Goal: Task Accomplishment & Management: Manage account settings

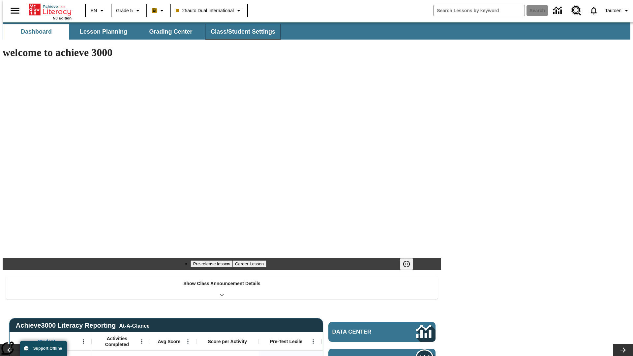
click at [239, 32] on span "Class/Student Settings" at bounding box center [243, 32] width 65 height 8
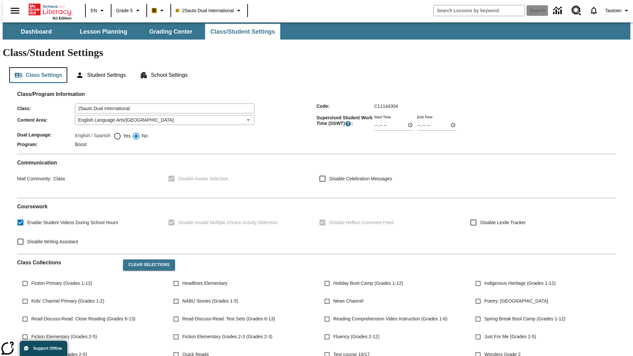
click at [36, 67] on button "Class Settings" at bounding box center [38, 75] width 58 height 16
click at [122, 132] on span "Yes" at bounding box center [125, 135] width 9 height 7
click at [121, 132] on input "Yes" at bounding box center [117, 136] width 8 height 8
radio input "true"
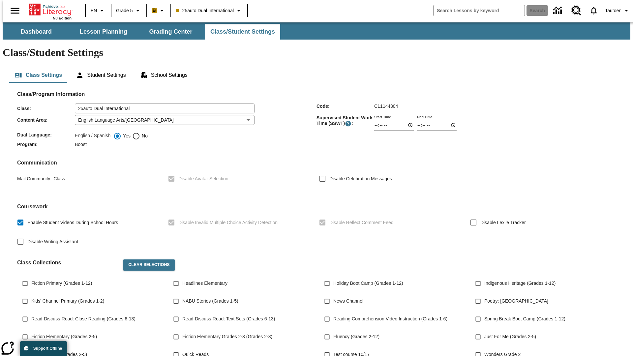
scroll to position [97, 0]
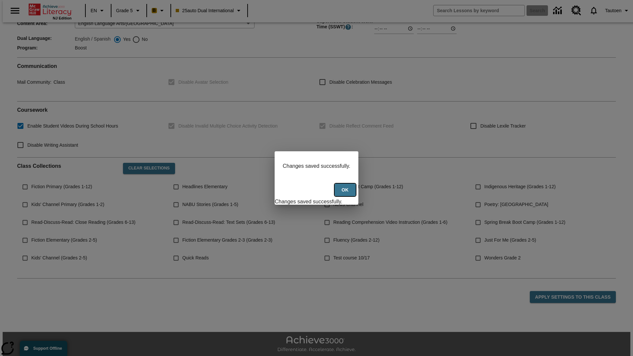
click at [346, 193] on button "Ok" at bounding box center [344, 190] width 21 height 13
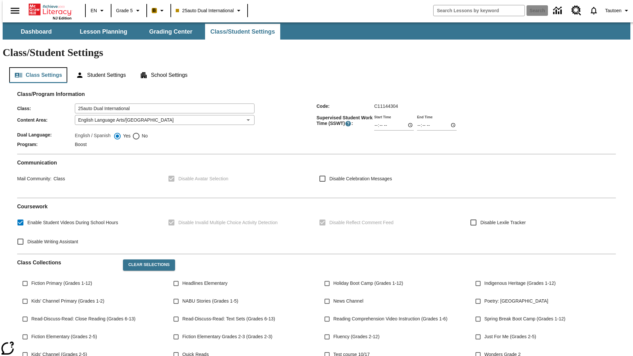
click at [36, 67] on button "Class Settings" at bounding box center [38, 75] width 58 height 16
click at [99, 67] on button "Student Settings" at bounding box center [101, 75] width 60 height 16
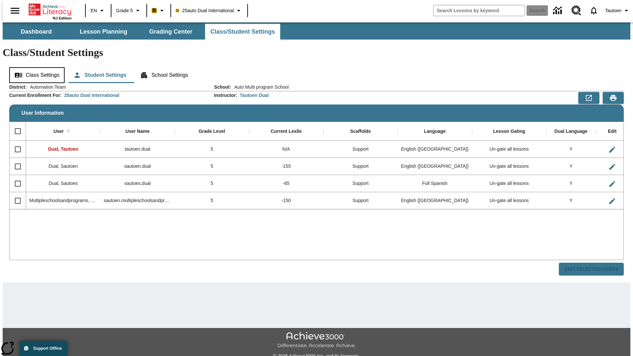
click at [35, 67] on button "Class Settings" at bounding box center [36, 75] width 55 height 16
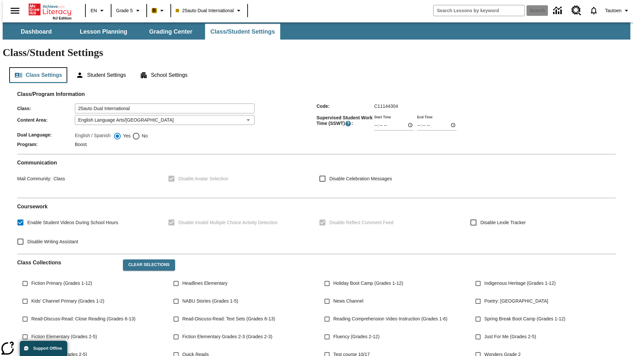
click at [140, 132] on span "No" at bounding box center [144, 135] width 8 height 7
click at [140, 132] on input "No" at bounding box center [136, 136] width 8 height 8
radio input "true"
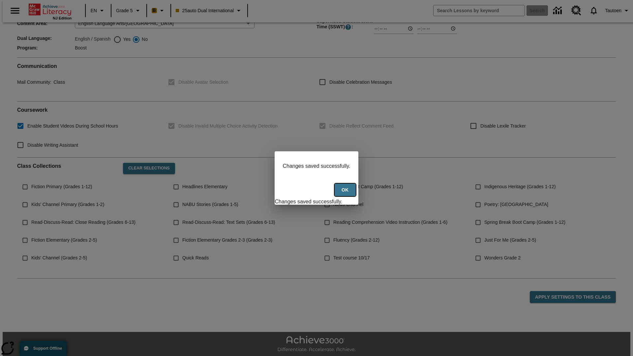
click at [346, 193] on button "Ok" at bounding box center [344, 190] width 21 height 13
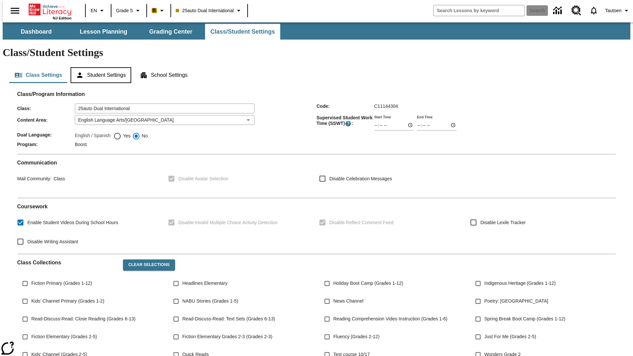
click at [99, 67] on button "Student Settings" at bounding box center [101, 75] width 60 height 16
